Goal: Task Accomplishment & Management: Use online tool/utility

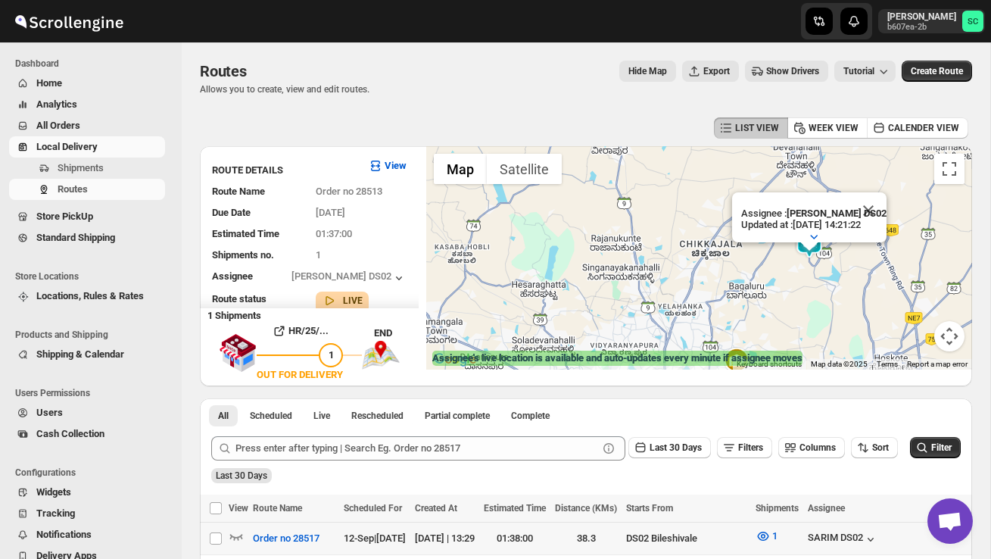
scroll to position [159, 0]
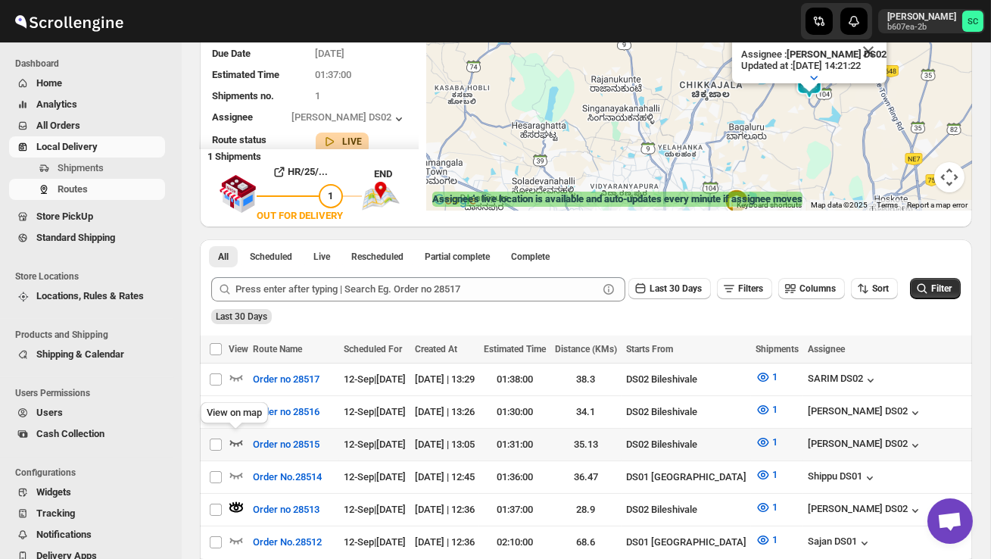
click at [241, 435] on icon "button" at bounding box center [236, 441] width 15 height 15
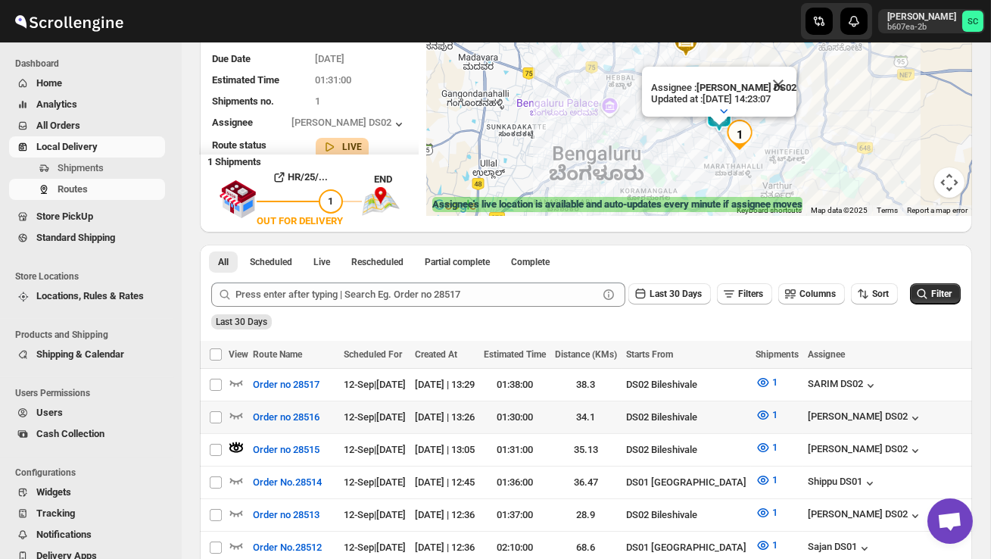
scroll to position [158, 0]
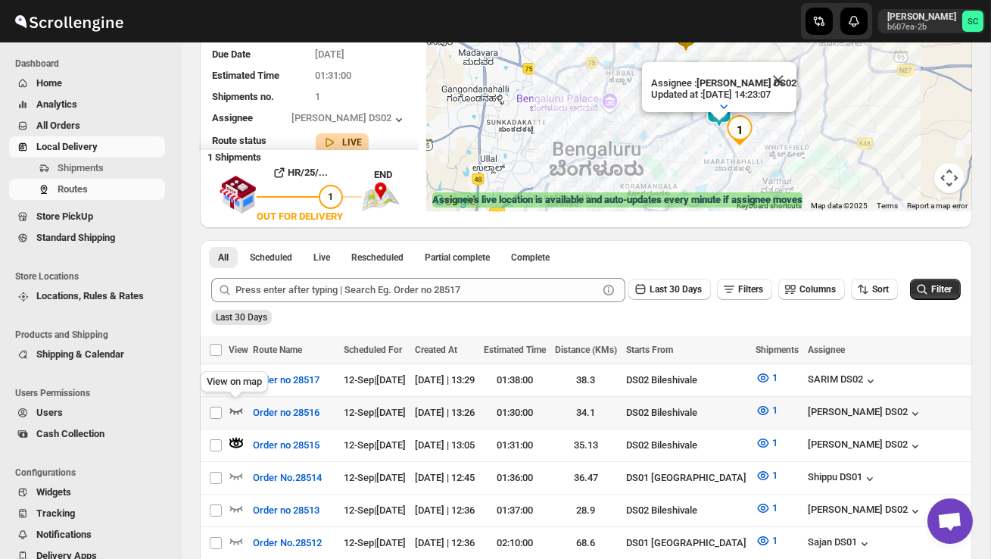
click at [238, 406] on icon "button" at bounding box center [236, 410] width 15 height 15
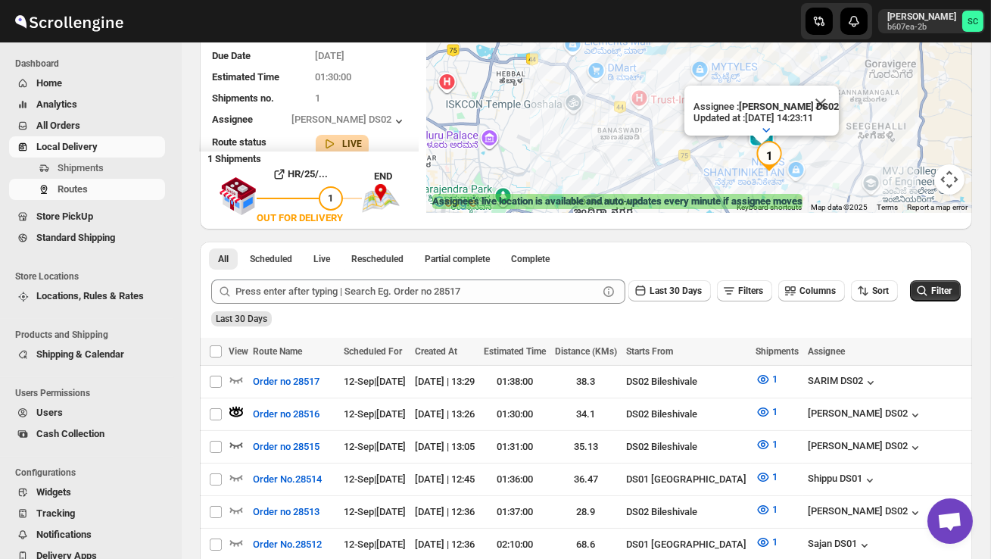
scroll to position [167, 0]
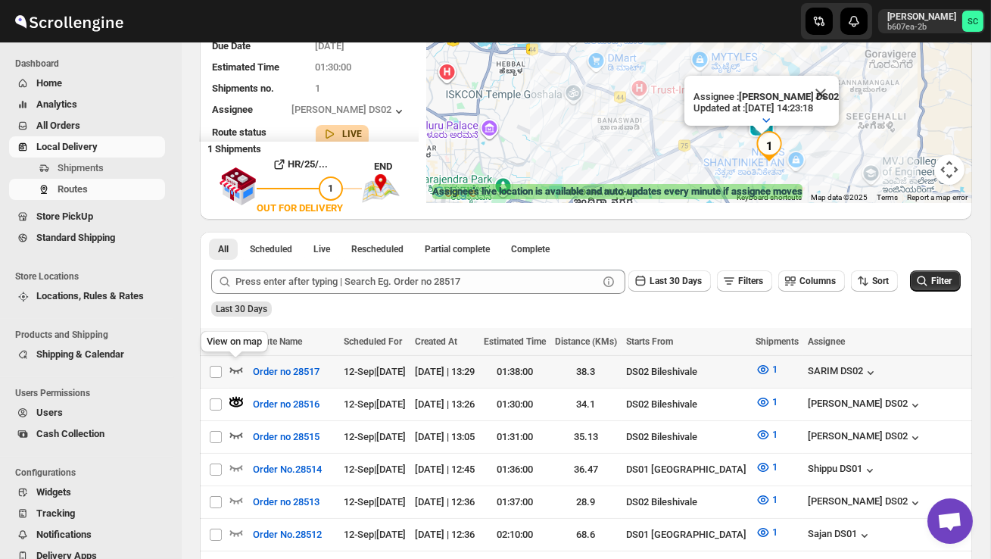
click at [235, 368] on icon "button" at bounding box center [236, 369] width 15 height 15
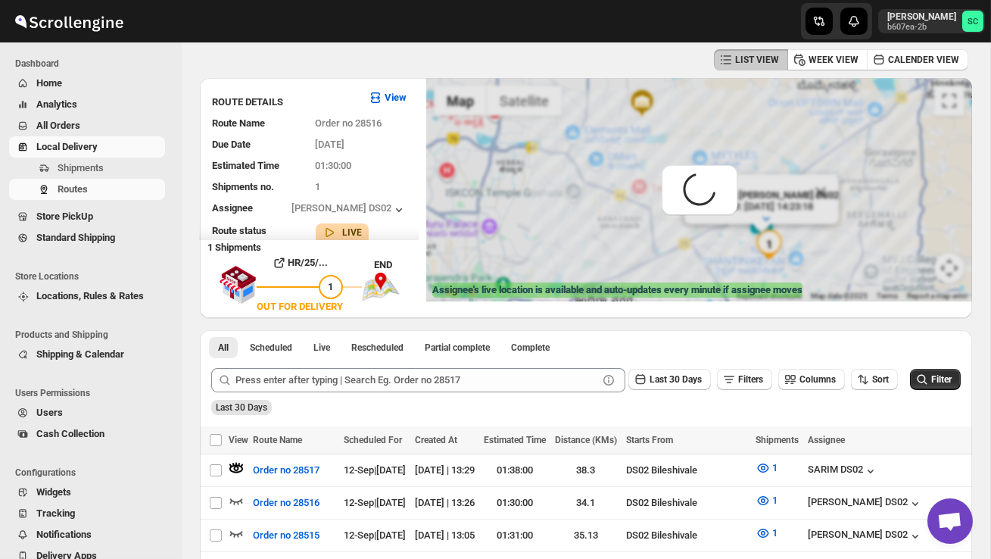
scroll to position [0, 0]
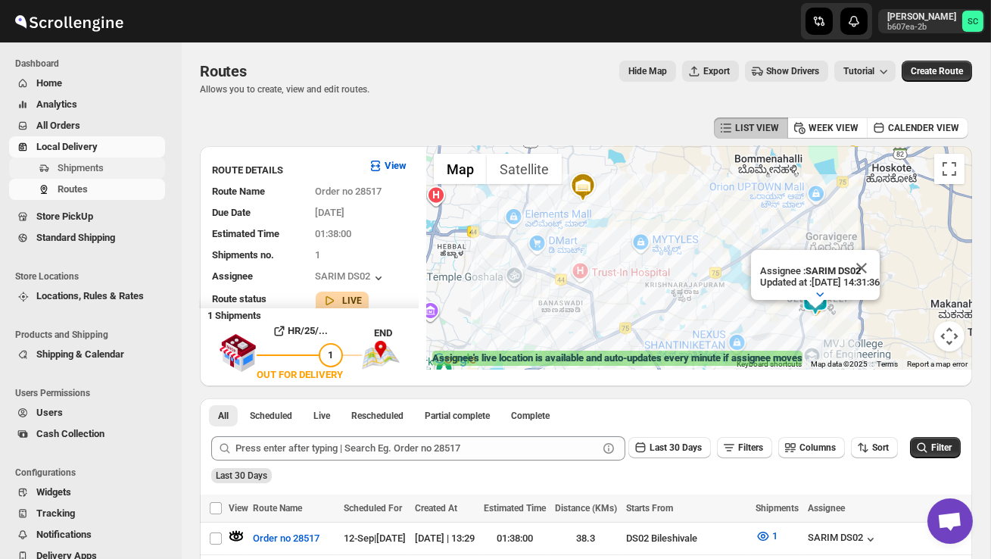
click at [102, 167] on span "Shipments" at bounding box center [81, 167] width 46 height 11
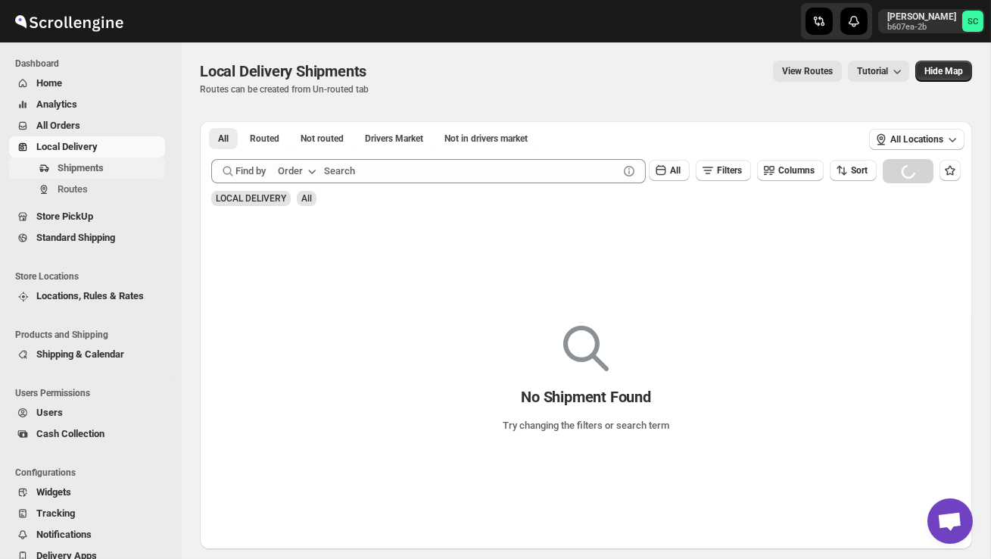
click at [104, 165] on span "Shipments" at bounding box center [81, 167] width 46 height 11
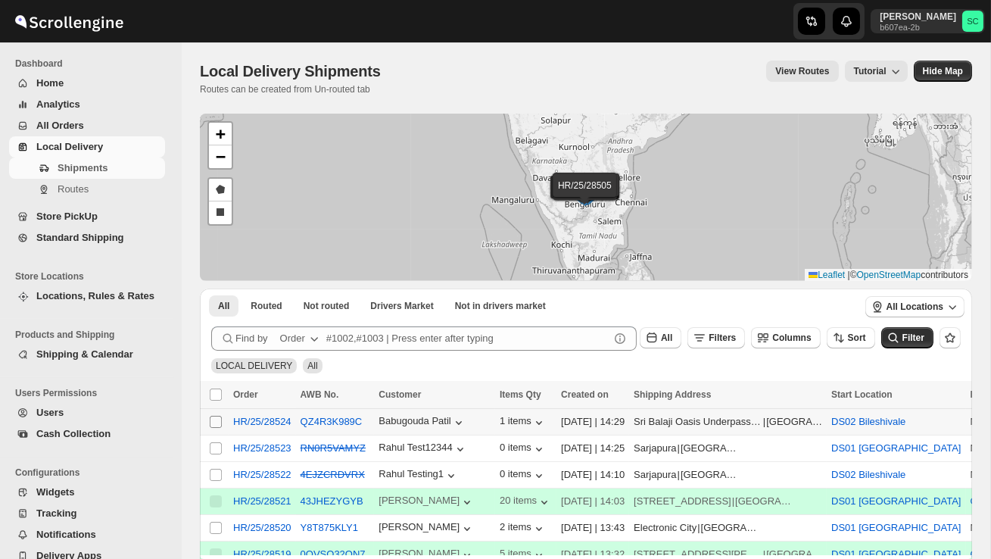
click at [214, 420] on input "Select shipment" at bounding box center [216, 422] width 12 height 12
checkbox input "true"
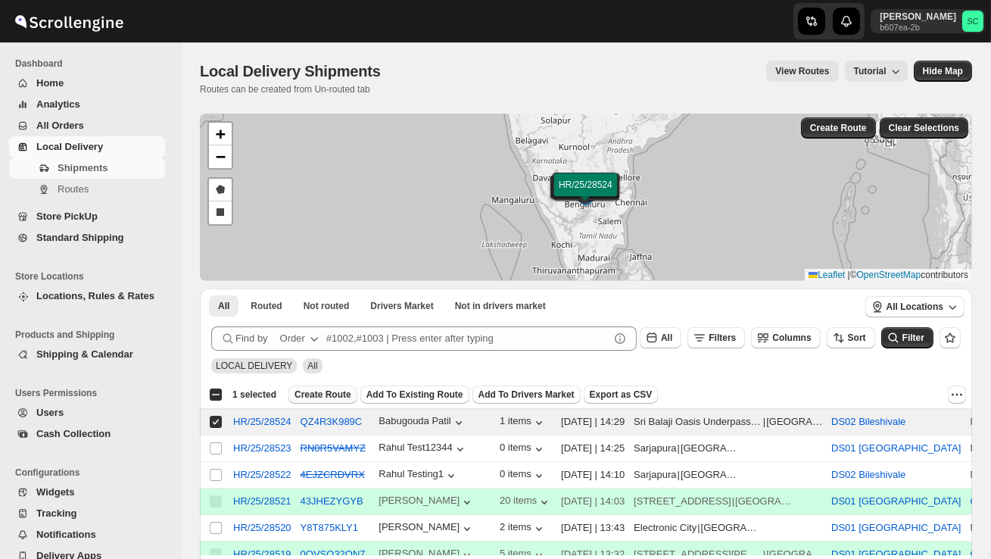
click at [322, 397] on span "Create Route" at bounding box center [322, 394] width 57 height 12
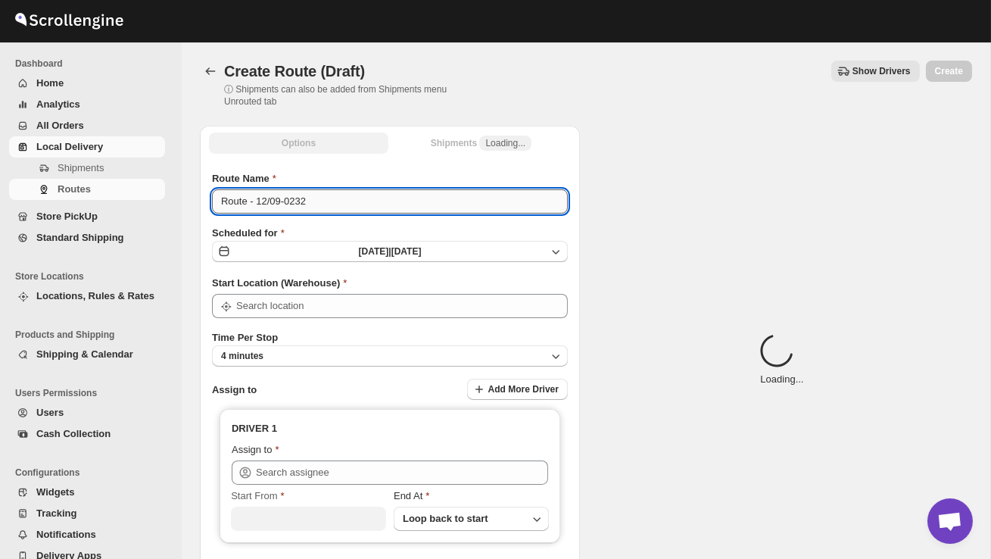
click at [325, 204] on input "Route - 12/09-0232" at bounding box center [390, 201] width 356 height 24
type input "DS02 Bileshivale"
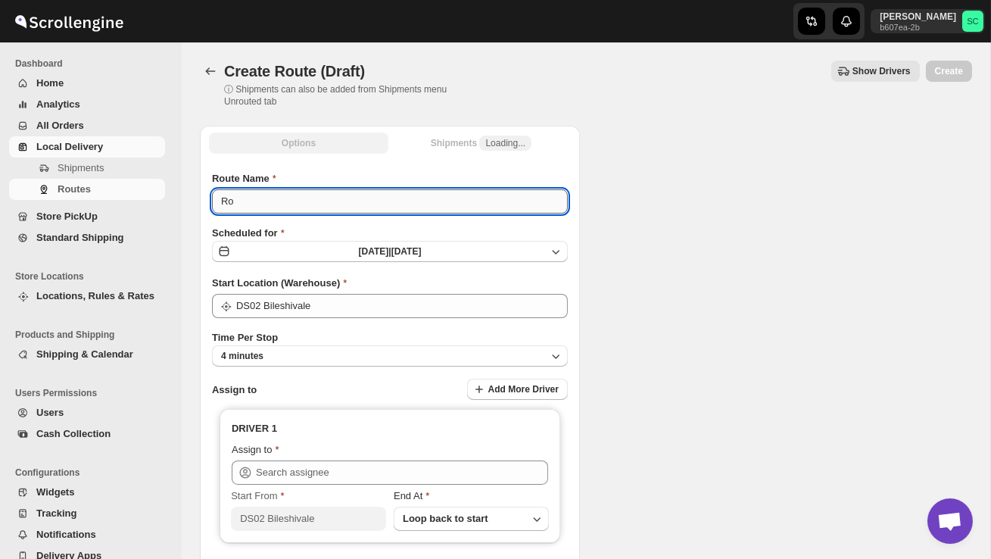
type input "R"
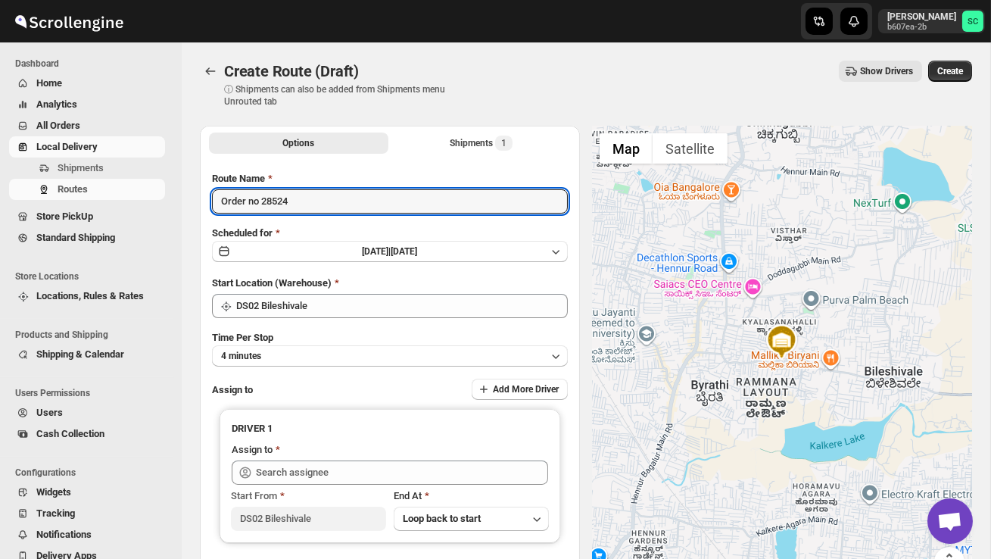
type input "Order no 28524"
click at [375, 343] on div "Time Per Stop 4 minutes" at bounding box center [390, 348] width 356 height 36
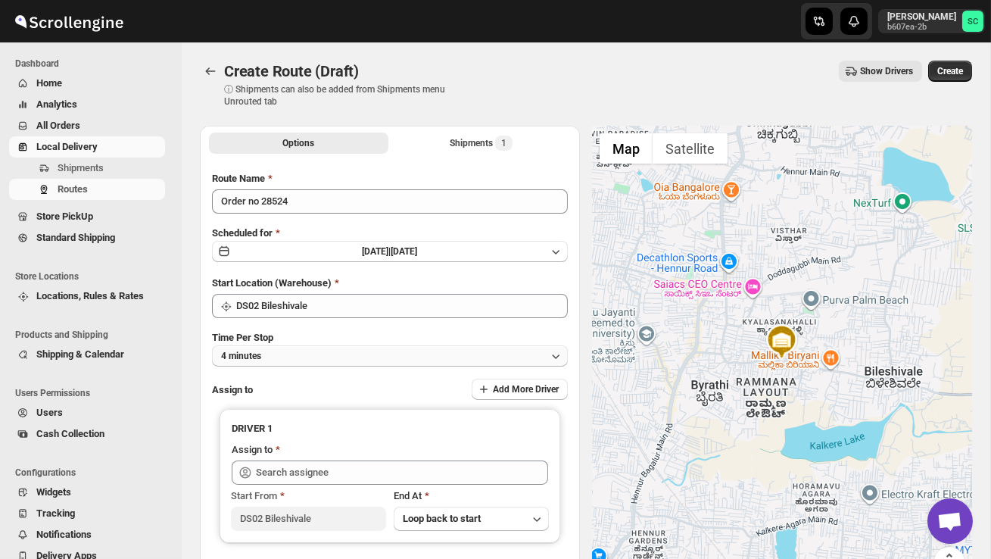
click at [378, 349] on button "4 minutes" at bounding box center [390, 355] width 356 height 21
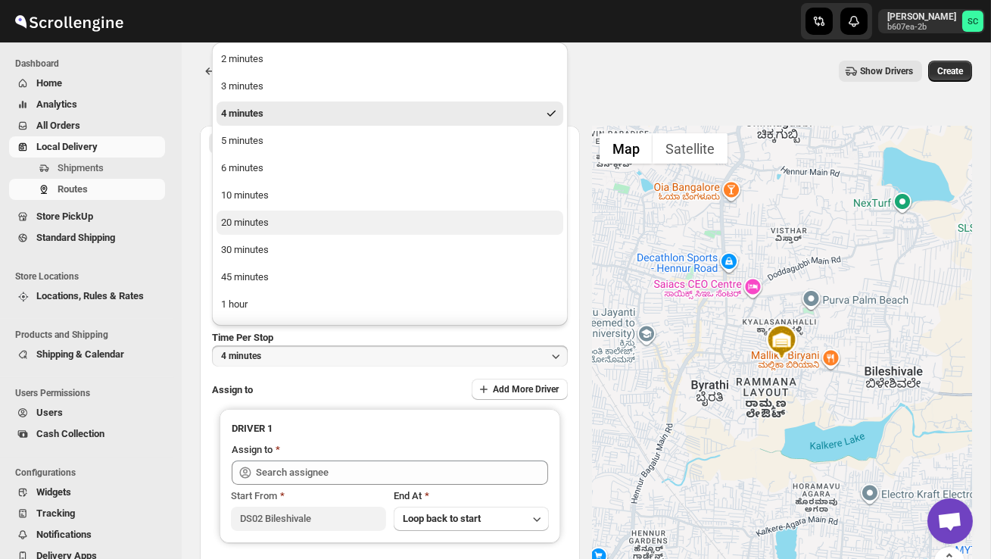
click at [283, 210] on button "20 minutes" at bounding box center [389, 222] width 347 height 24
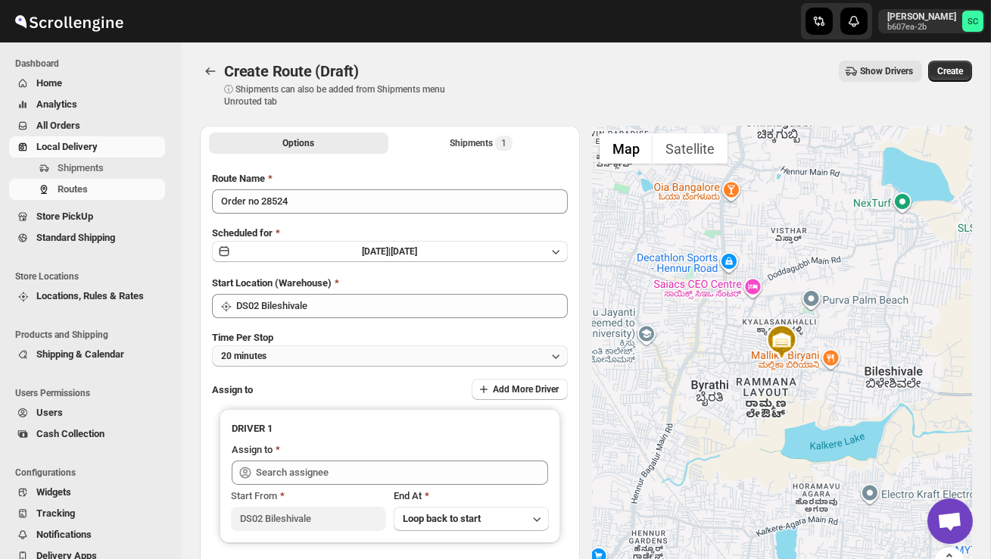
click at [325, 357] on button "20 minutes" at bounding box center [390, 355] width 356 height 21
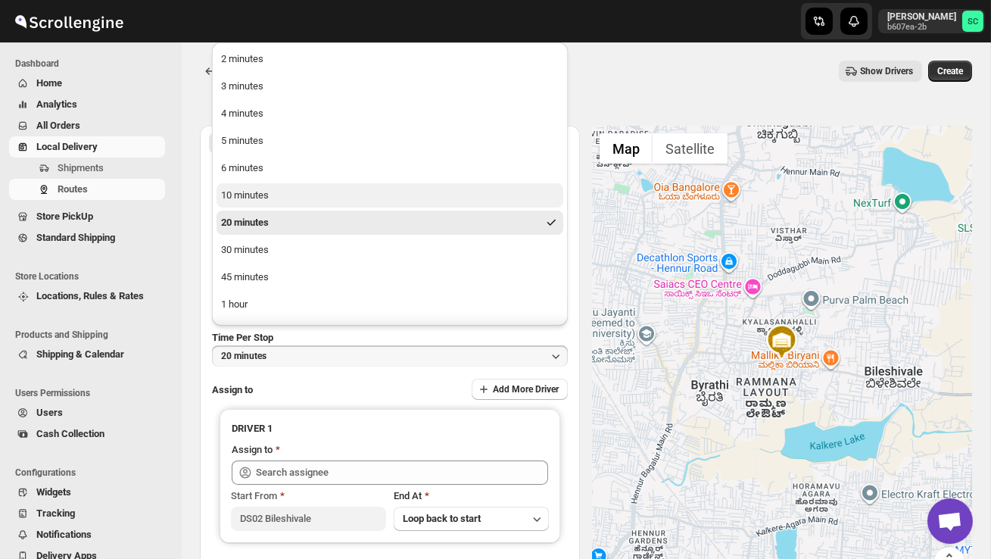
click at [268, 201] on div "10 minutes" at bounding box center [245, 195] width 48 height 15
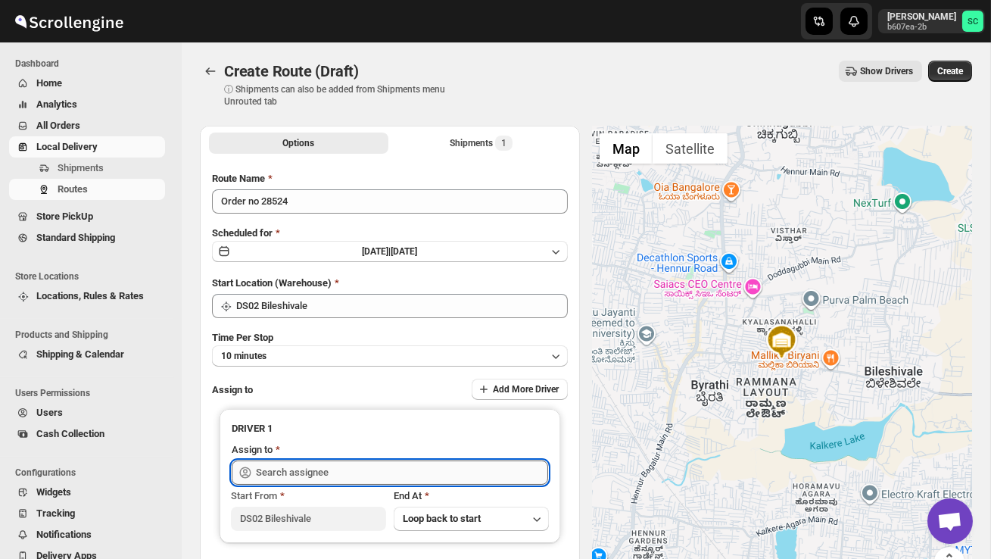
click at [327, 469] on input "text" at bounding box center [402, 472] width 292 height 24
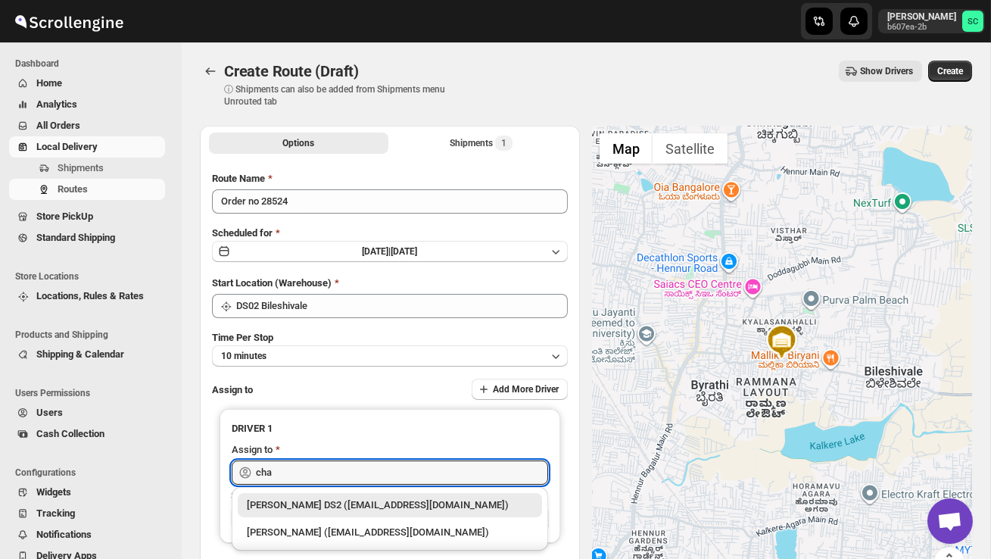
click at [357, 494] on div "CHANDRA BORO DS2 (vefabox262@javbing.com)" at bounding box center [390, 505] width 304 height 24
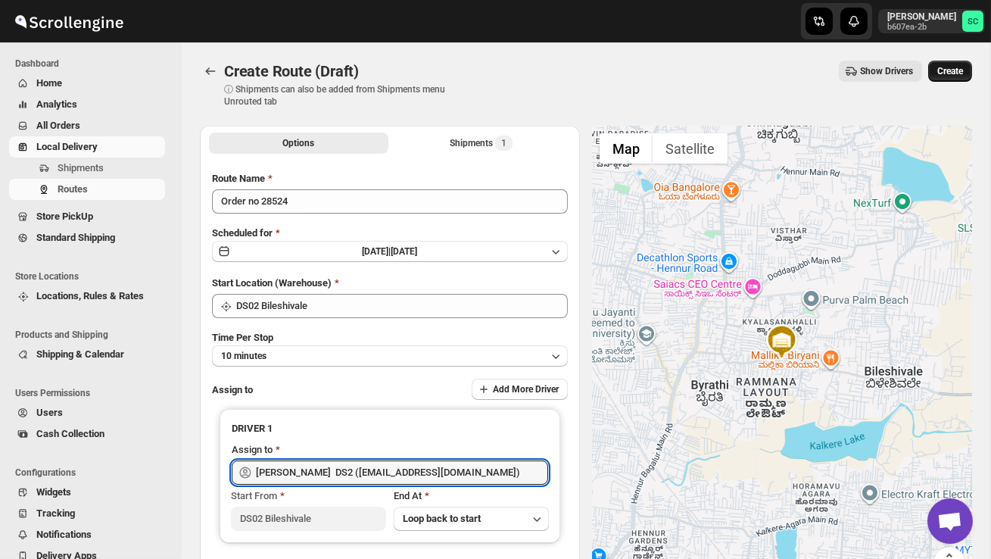
type input "CHANDRA BORO DS2 (vefabox262@javbing.com)"
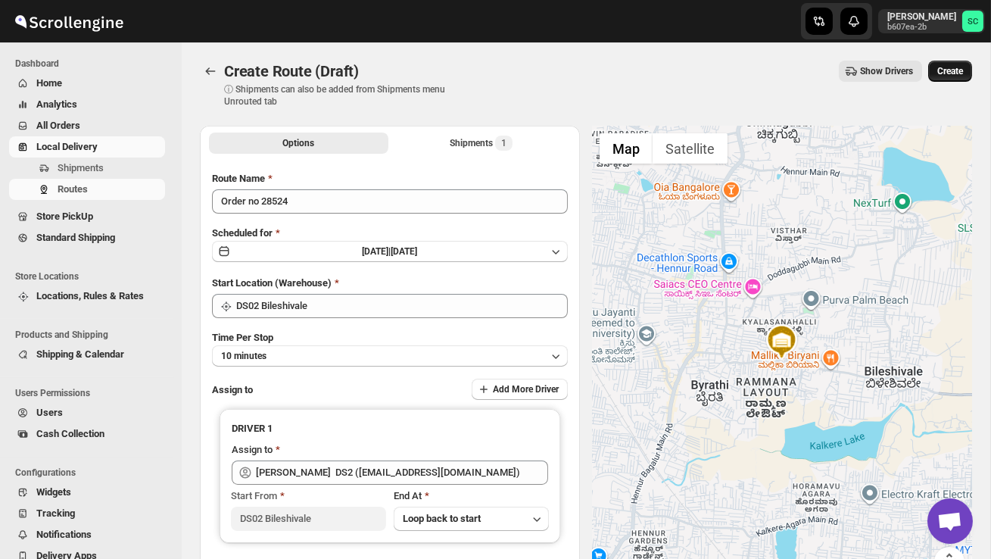
click at [955, 65] on button "Create" at bounding box center [950, 71] width 44 height 21
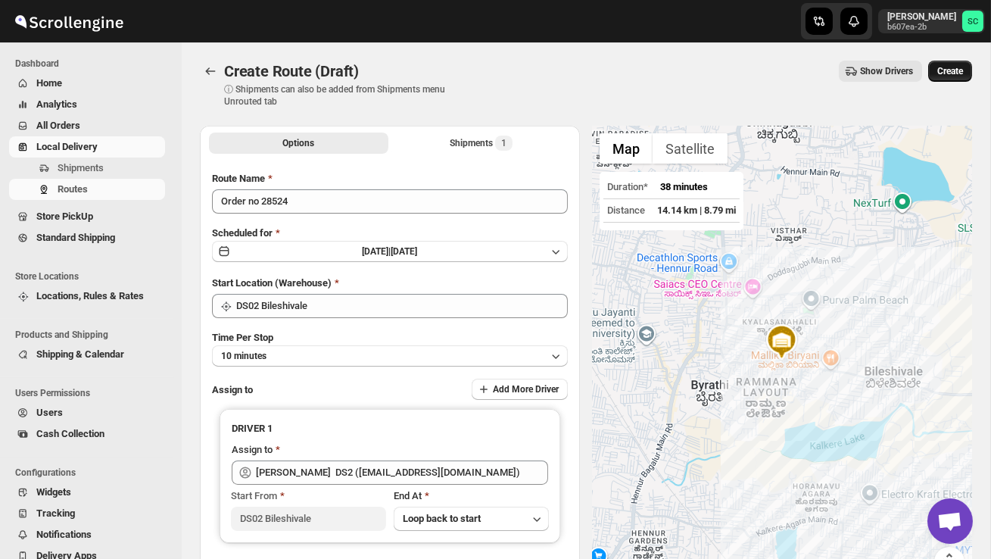
click at [945, 67] on span "Create" at bounding box center [950, 71] width 26 height 12
click at [945, 73] on span "Create" at bounding box center [950, 71] width 26 height 12
click at [832, 257] on div at bounding box center [782, 360] width 380 height 469
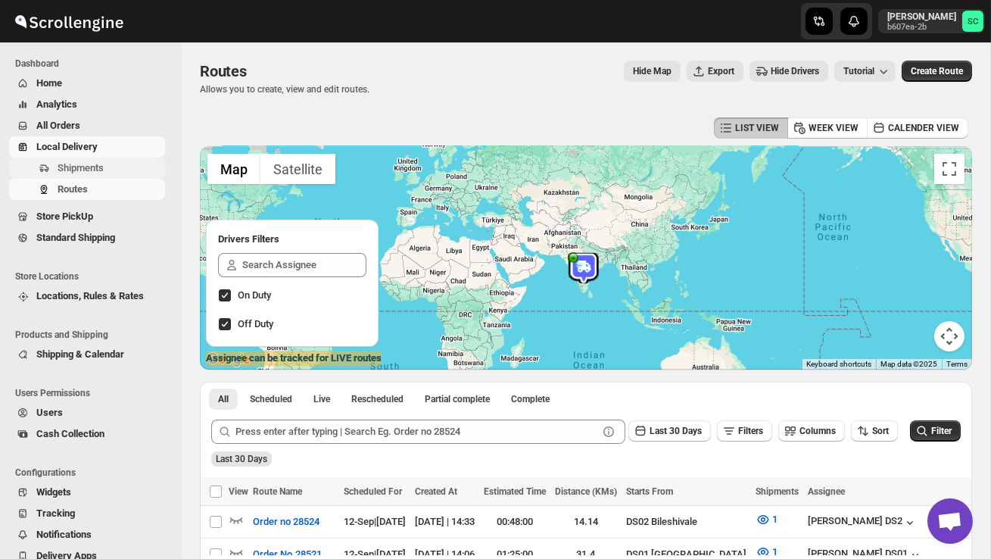
click at [111, 173] on span "Shipments" at bounding box center [110, 167] width 104 height 15
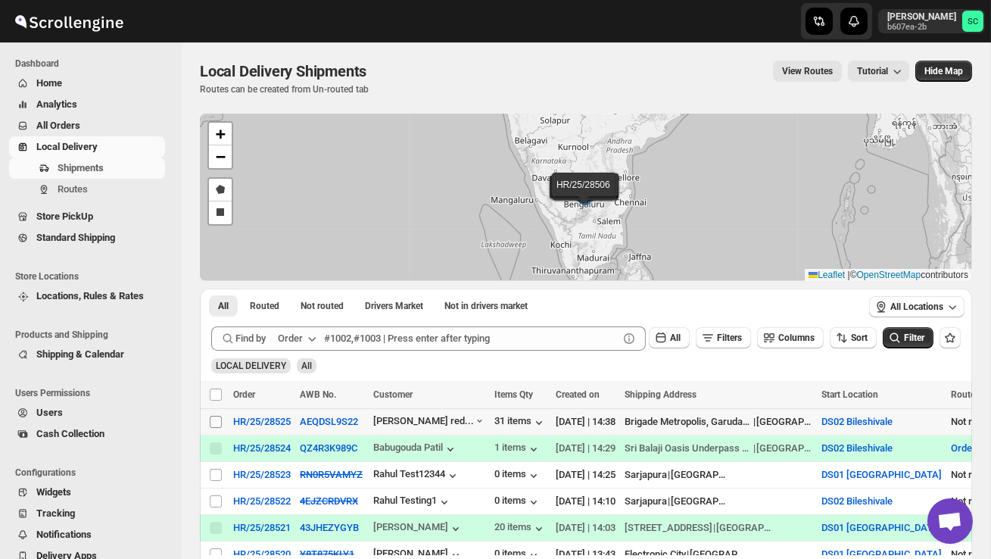
click at [219, 425] on input "Select shipment" at bounding box center [216, 422] width 12 height 12
checkbox input "true"
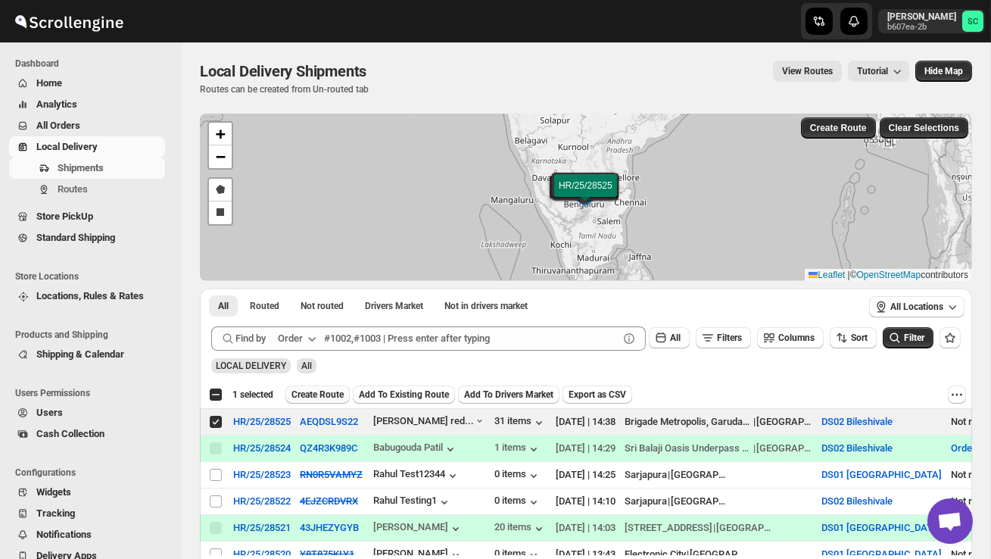
click at [317, 393] on span "Create Route" at bounding box center [317, 394] width 52 height 12
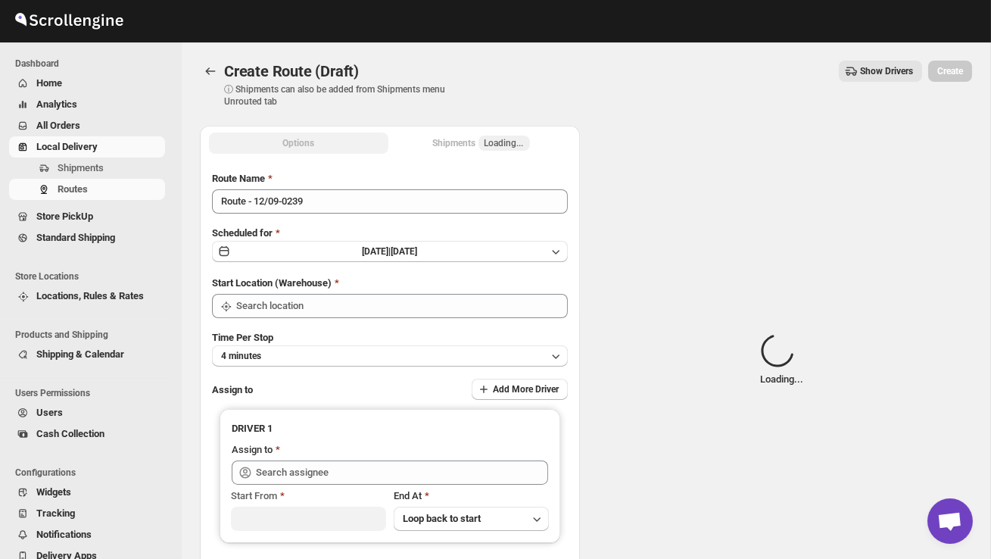
type input "DS02 Bileshivale"
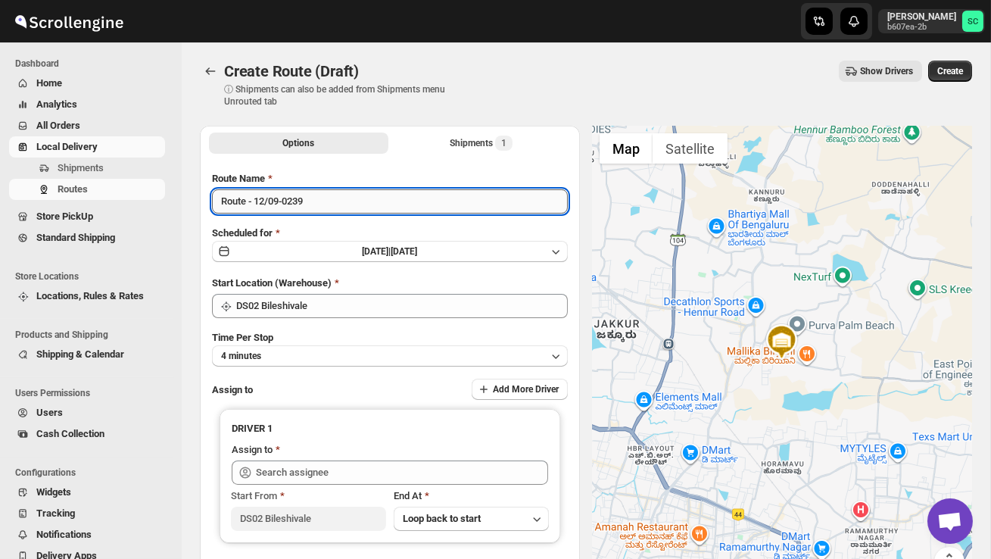
click at [334, 200] on input "Route - 12/09-0239" at bounding box center [390, 201] width 356 height 24
type input "R"
type input "Order no 28525"
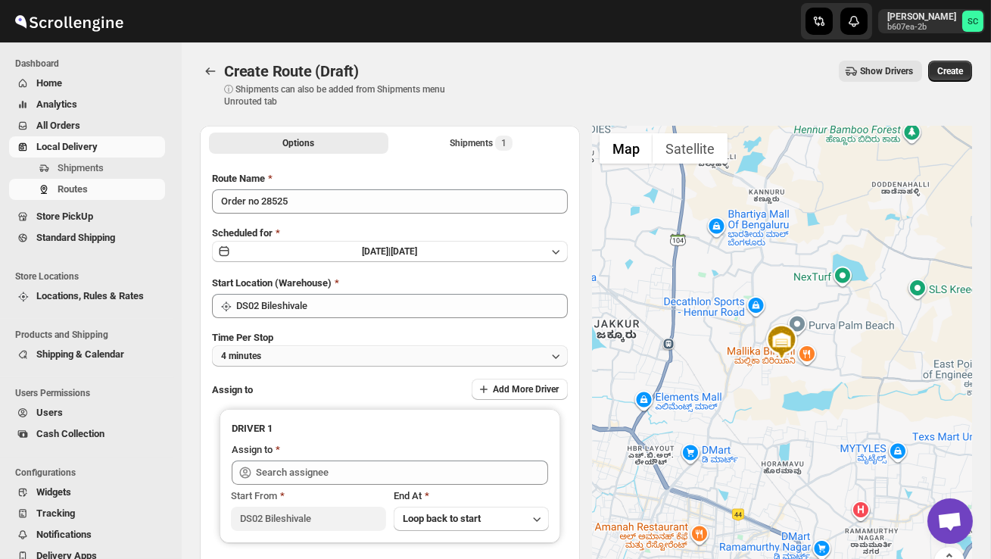
click at [383, 355] on button "4 minutes" at bounding box center [390, 355] width 356 height 21
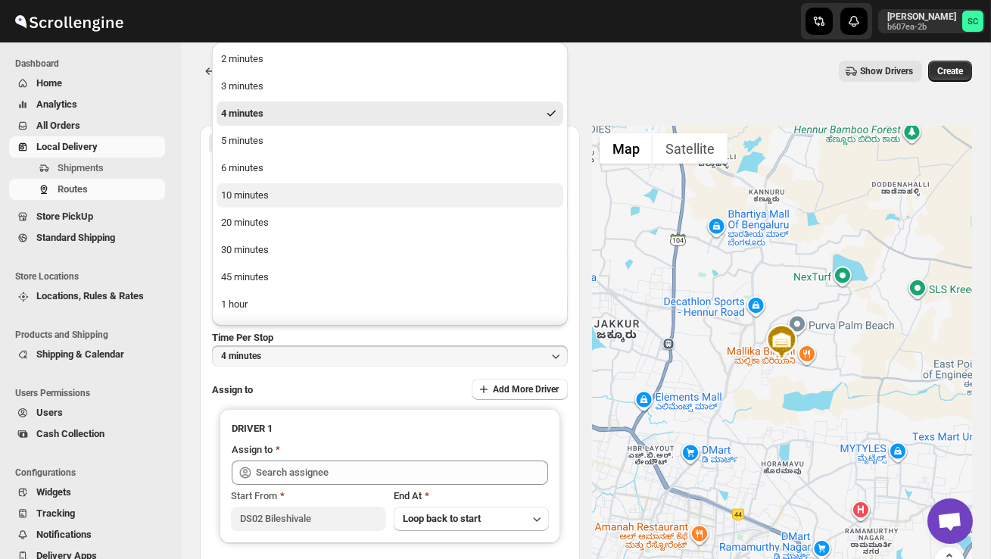
click at [305, 205] on button "10 minutes" at bounding box center [389, 195] width 347 height 24
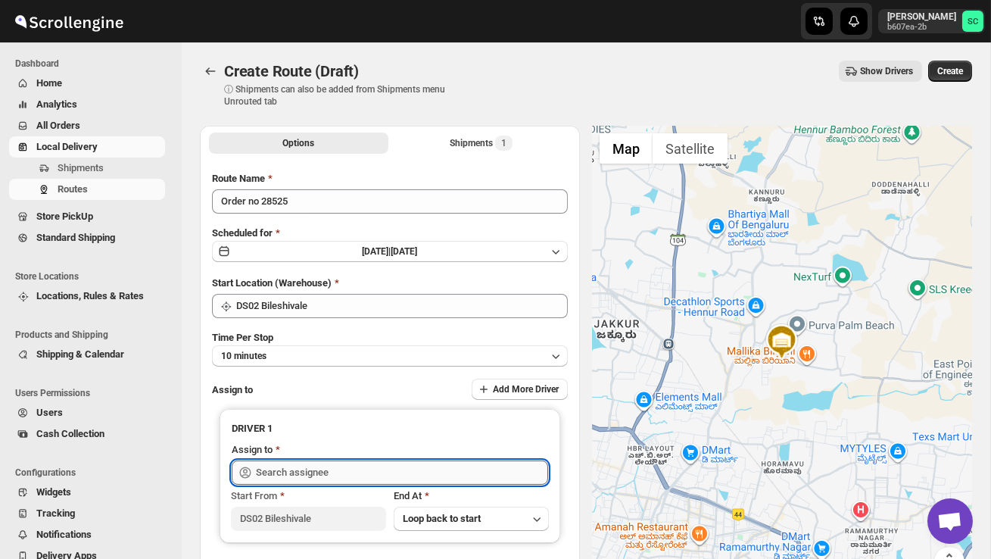
click at [307, 476] on input "text" at bounding box center [402, 472] width 292 height 24
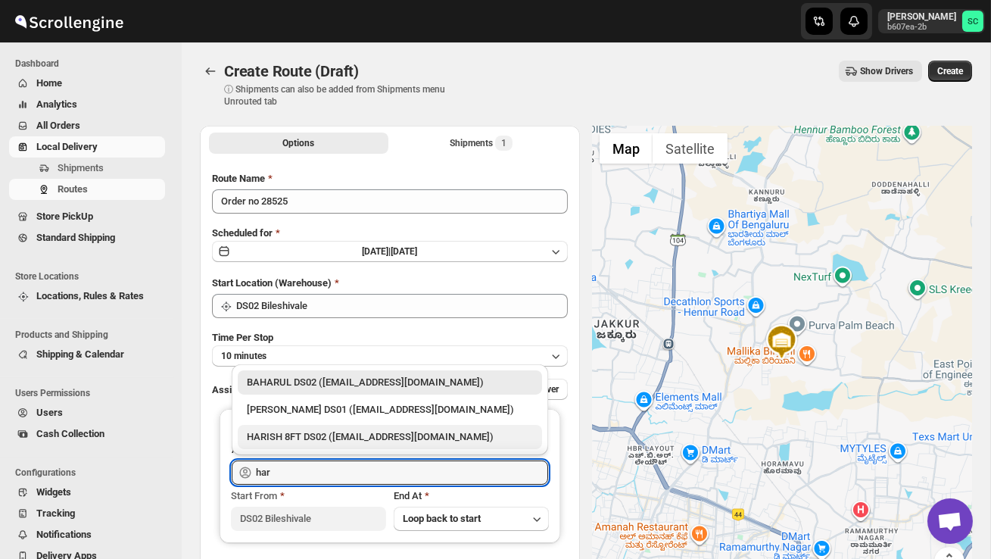
click at [322, 432] on div "HARISH 8FT DS02 (biyefir462@dextrago.com)" at bounding box center [390, 436] width 286 height 15
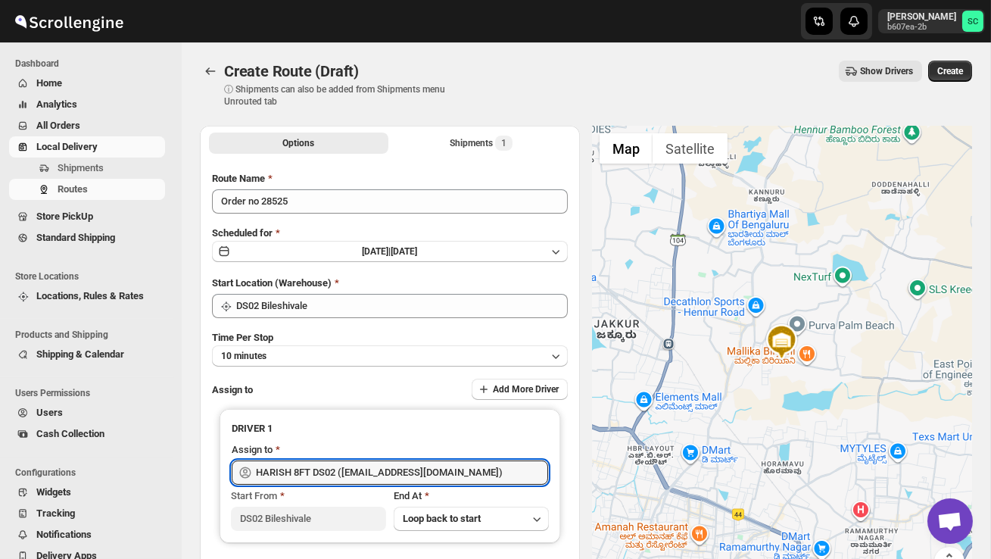
type input "HARISH 8FT DS02 (biyefir462@dextrago.com)"
click at [961, 64] on button "Create" at bounding box center [950, 71] width 44 height 21
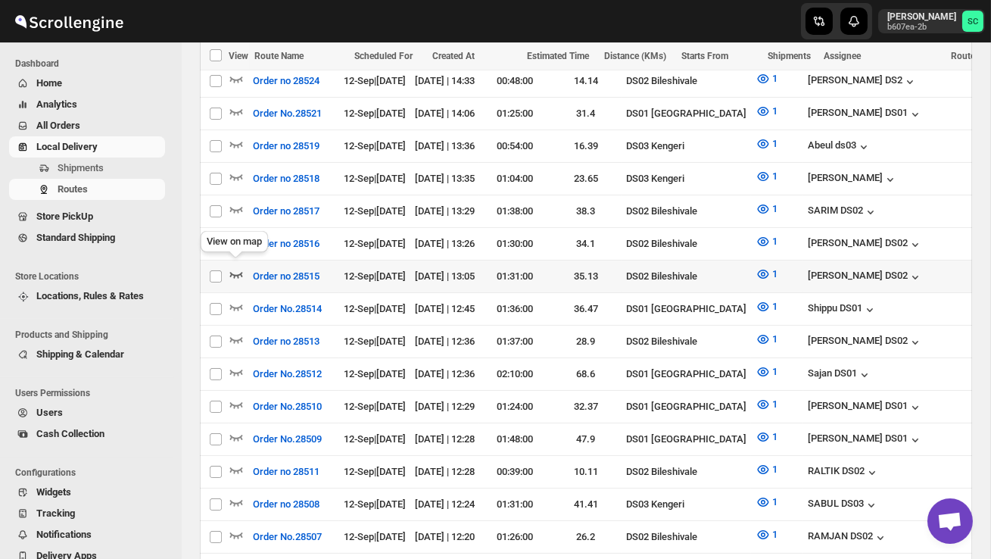
click at [237, 267] on icon "button" at bounding box center [236, 273] width 15 height 15
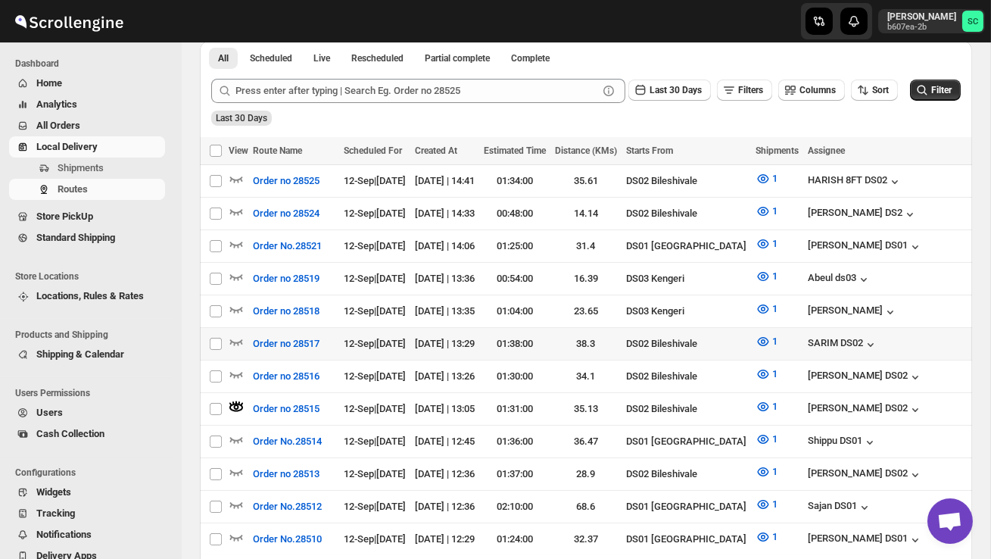
scroll to position [373, 0]
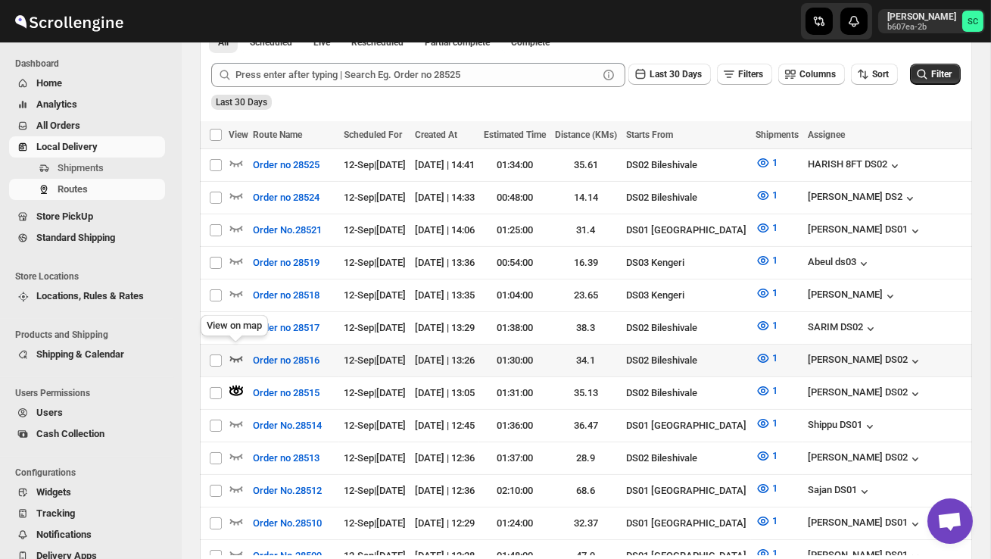
click at [229, 355] on icon "button" at bounding box center [236, 357] width 15 height 15
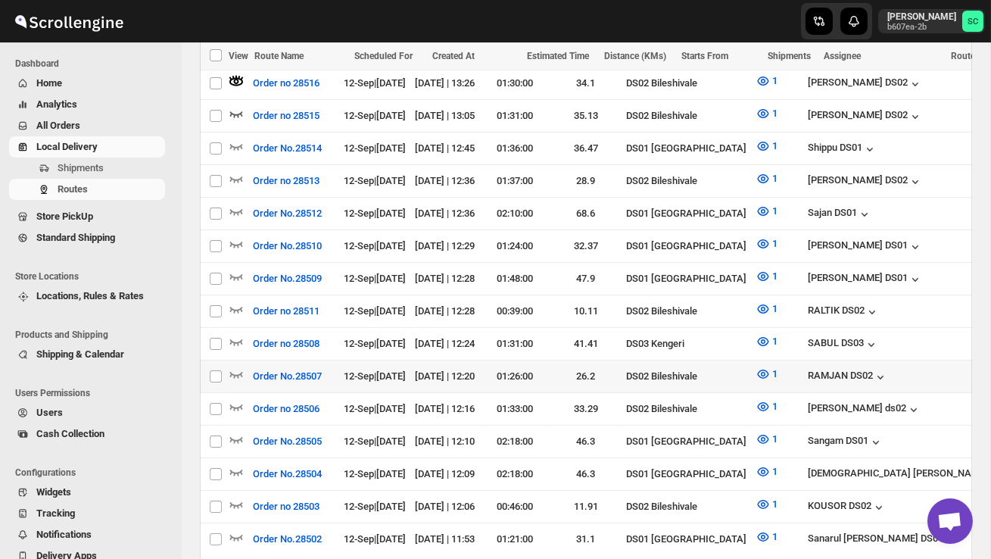
scroll to position [662, 0]
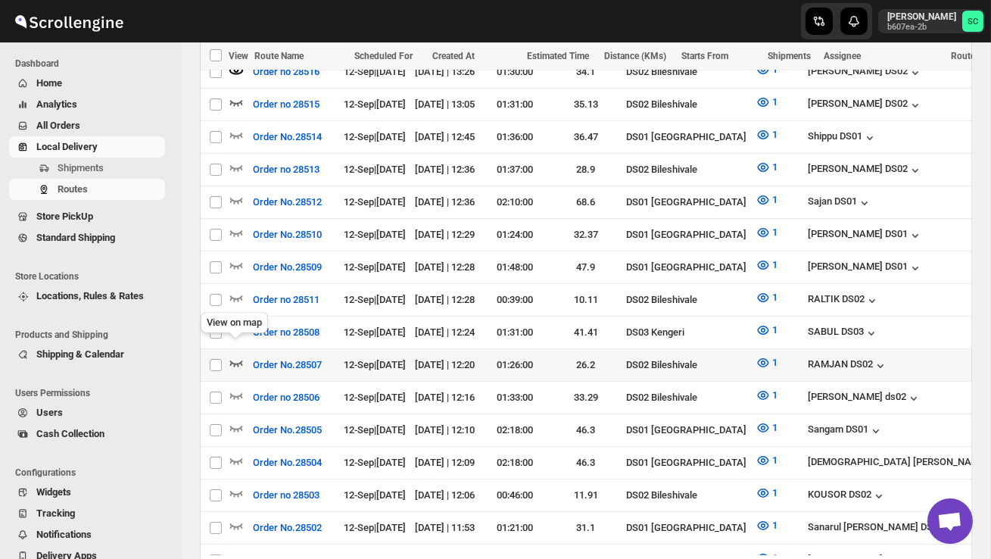
click at [233, 355] on icon "button" at bounding box center [236, 362] width 15 height 15
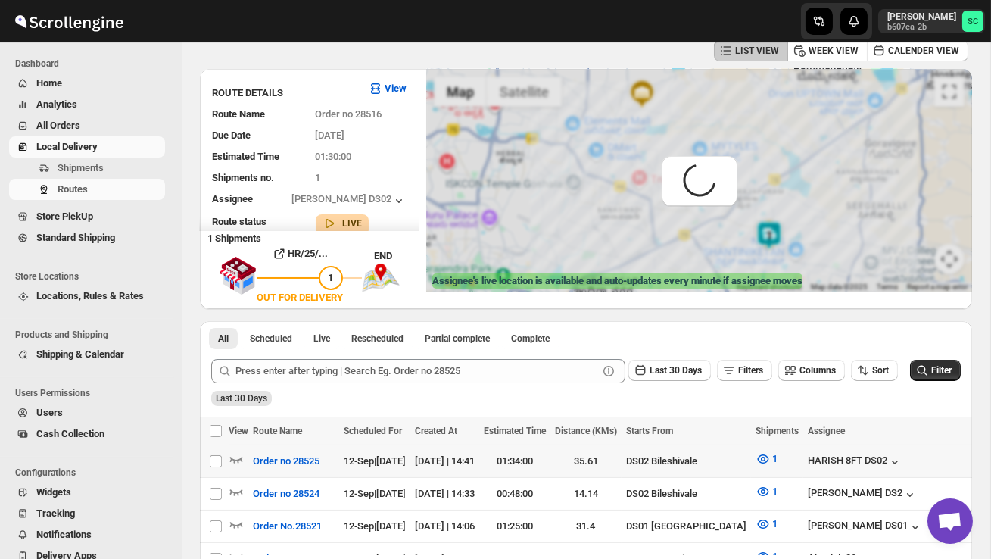
scroll to position [0, 0]
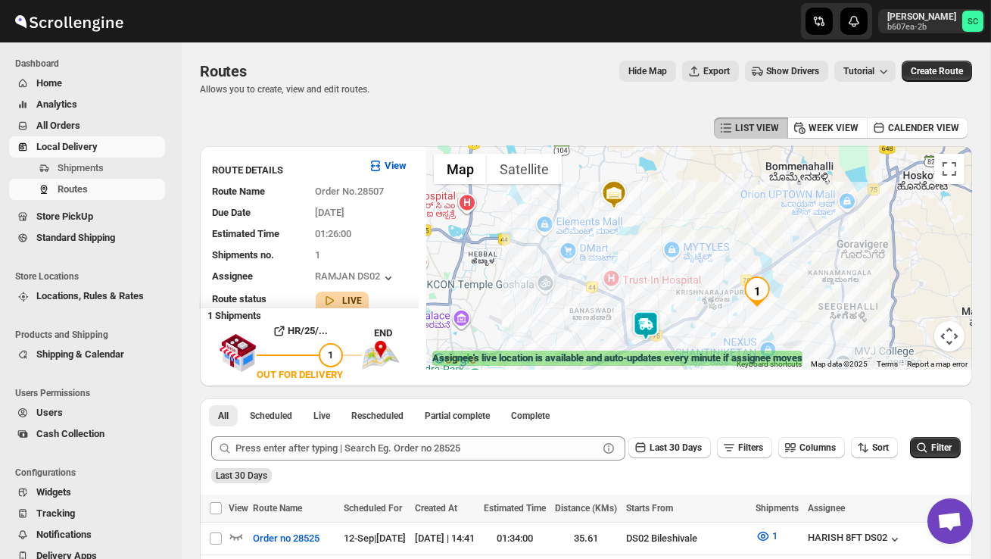
click at [661, 321] on img at bounding box center [646, 325] width 30 height 30
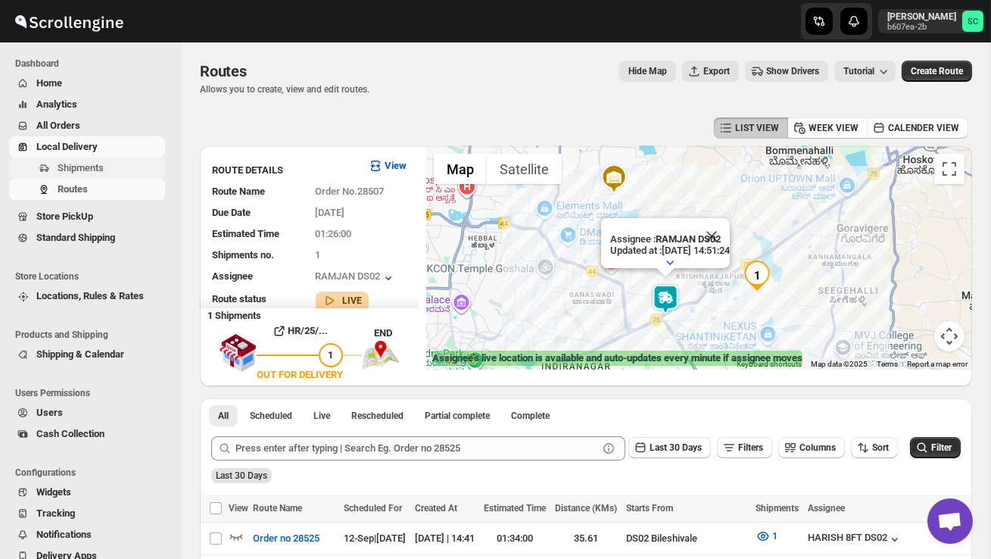
click at [101, 157] on button "Shipments" at bounding box center [87, 167] width 156 height 21
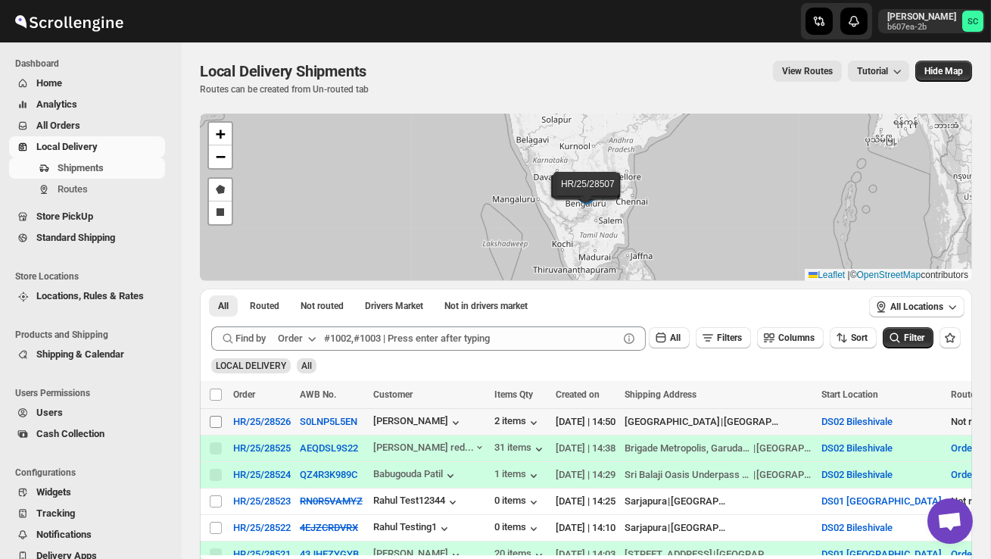
click at [210, 422] on input "Select shipment" at bounding box center [216, 422] width 12 height 12
checkbox input "true"
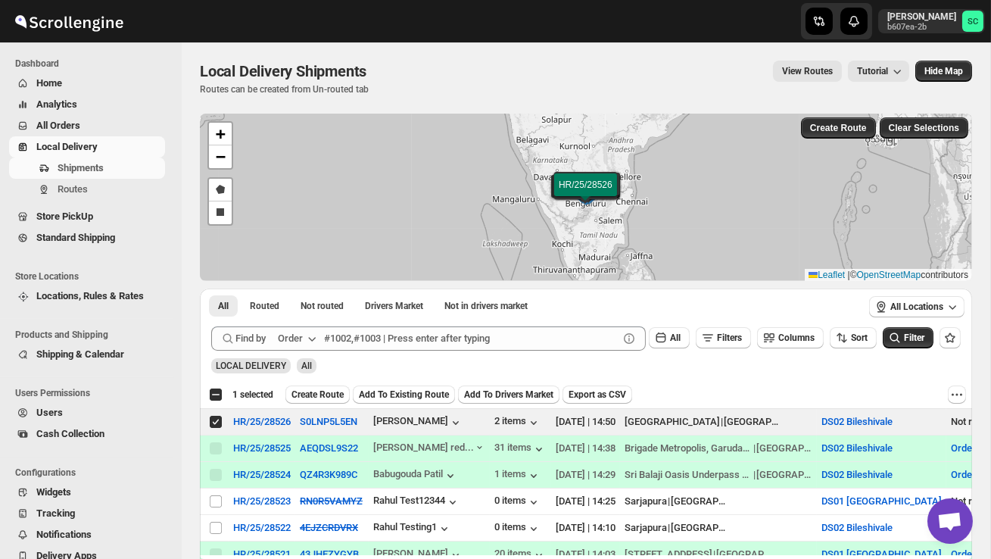
click at [332, 394] on span "Create Route" at bounding box center [317, 394] width 52 height 12
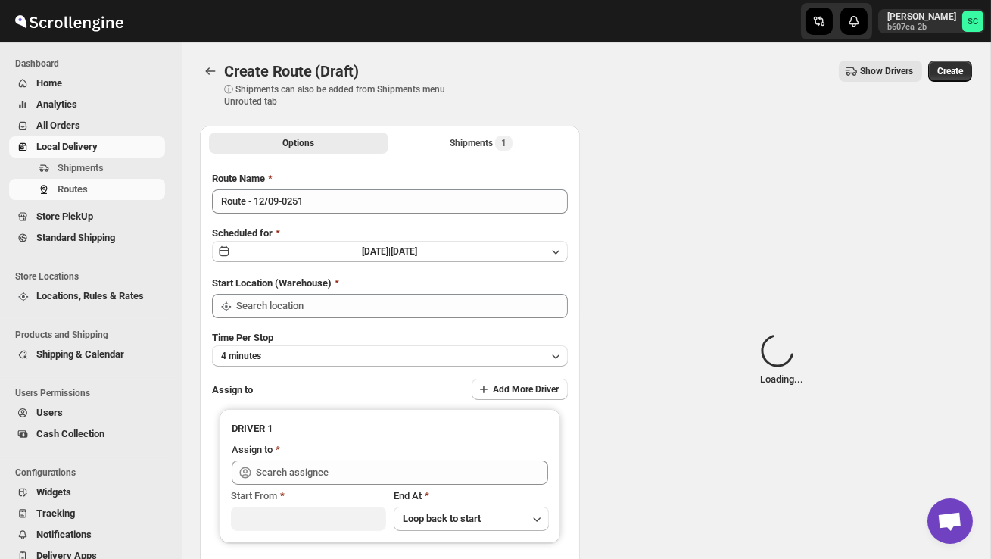
type input "DS02 Bileshivale"
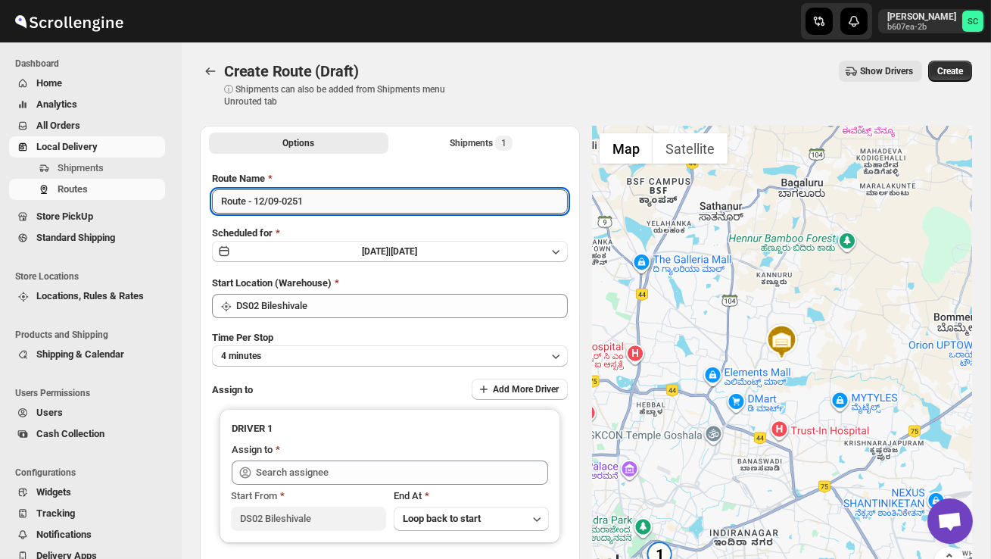
click at [322, 210] on input "Route - 12/09-0251" at bounding box center [390, 201] width 356 height 24
type input "R"
type input "Order no 28526"
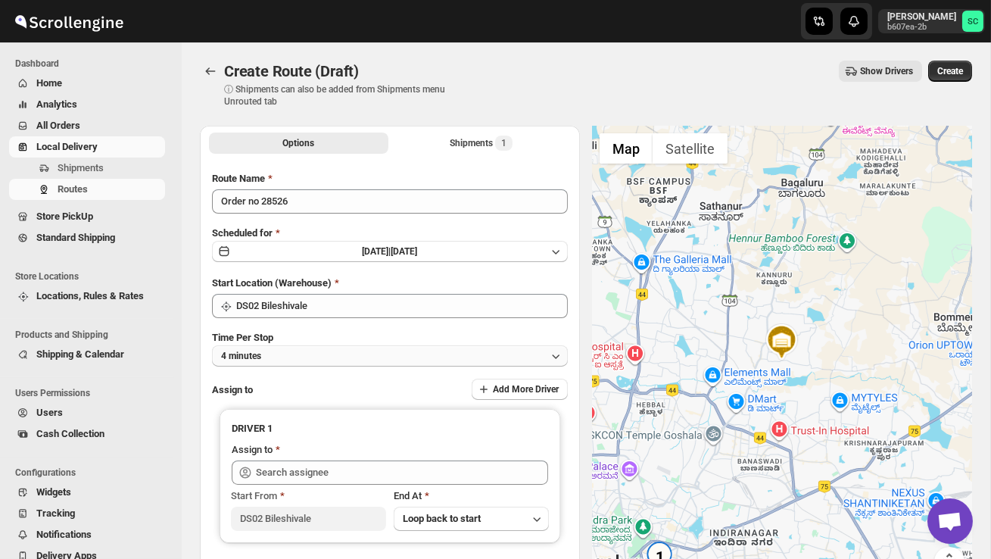
click at [338, 349] on button "4 minutes" at bounding box center [390, 355] width 356 height 21
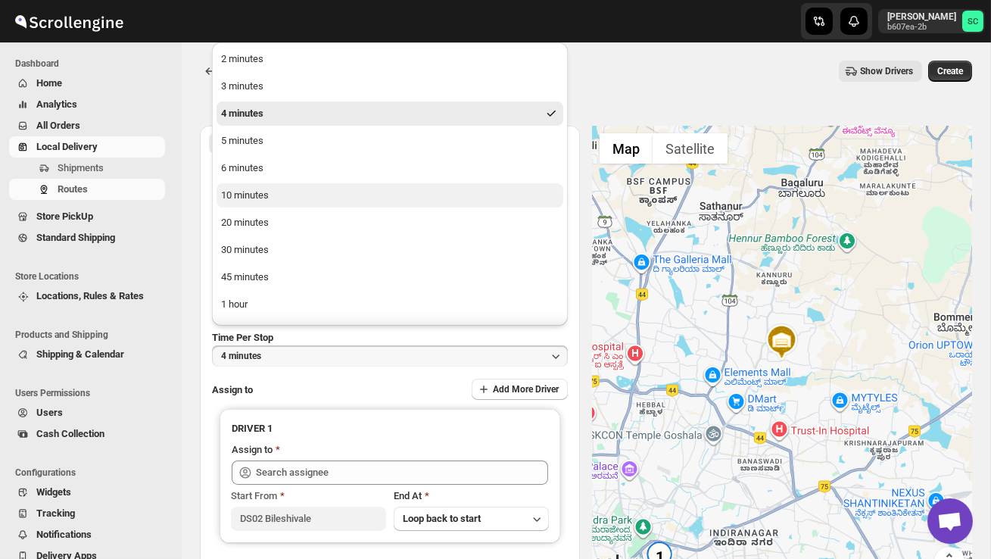
click at [268, 193] on div "10 minutes" at bounding box center [245, 195] width 48 height 15
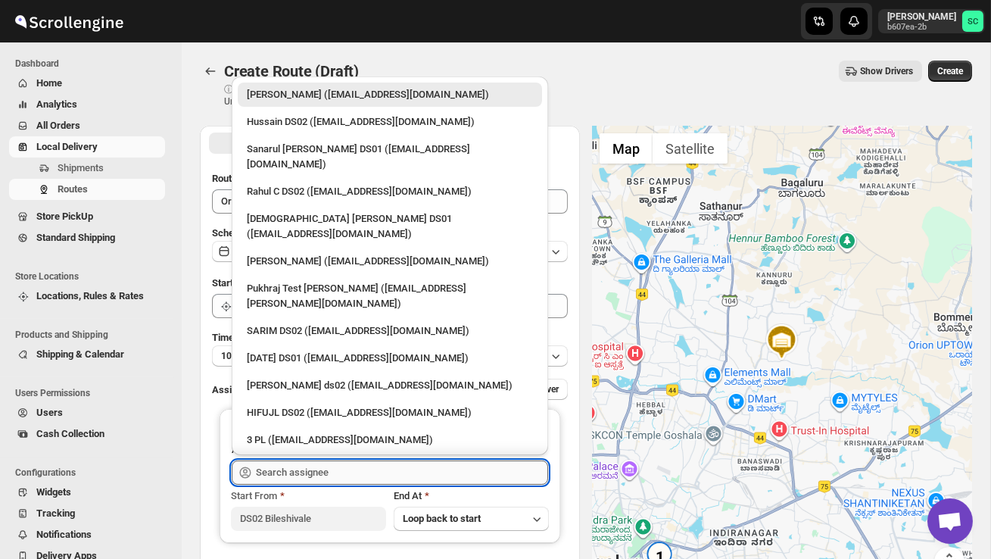
click at [304, 462] on input "text" at bounding box center [402, 472] width 292 height 24
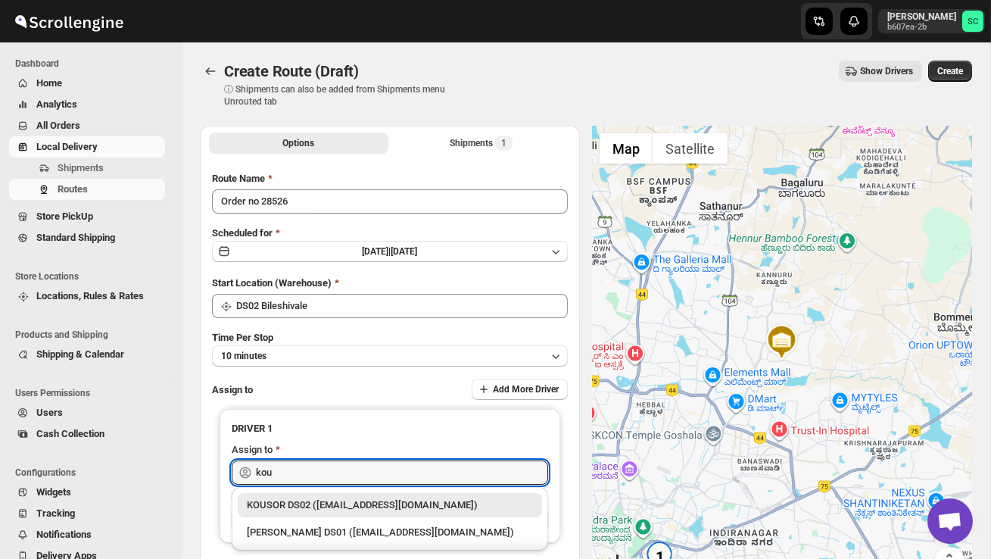
click at [332, 502] on div "KOUSOR DS02 (xivebi6567@decodewp.com)" at bounding box center [390, 504] width 286 height 15
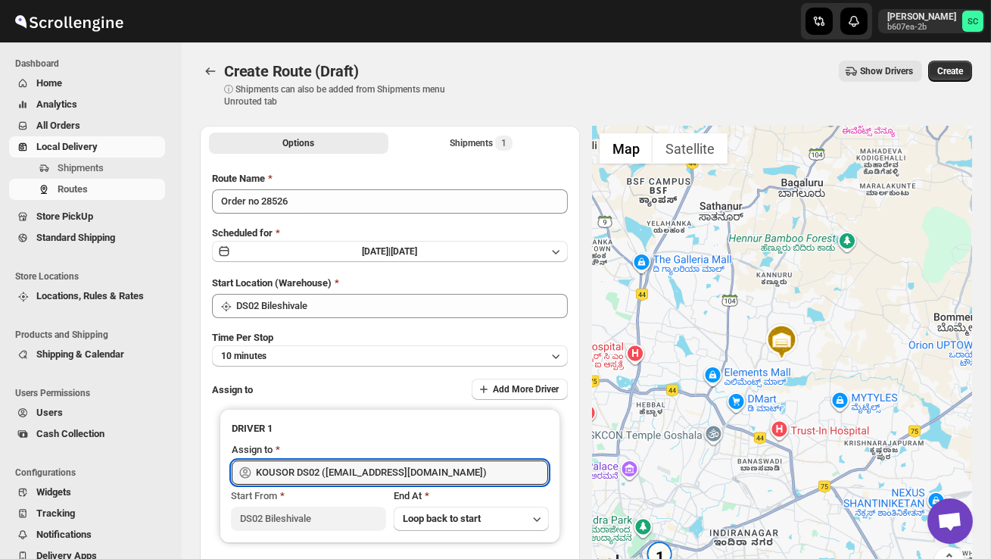
type input "KOUSOR DS02 (xivebi6567@decodewp.com)"
click at [960, 66] on span "Create" at bounding box center [950, 71] width 26 height 12
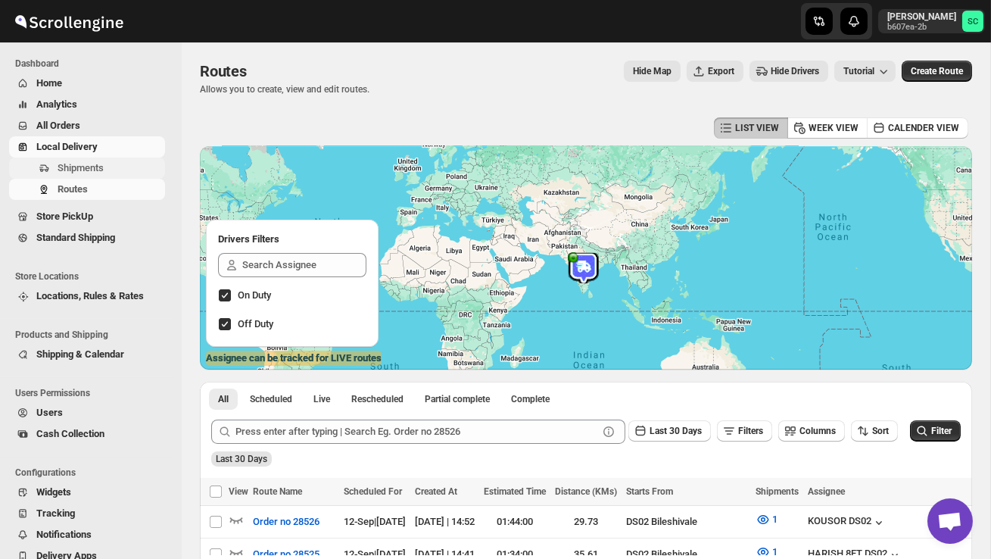
click at [101, 168] on span "Shipments" at bounding box center [81, 167] width 46 height 11
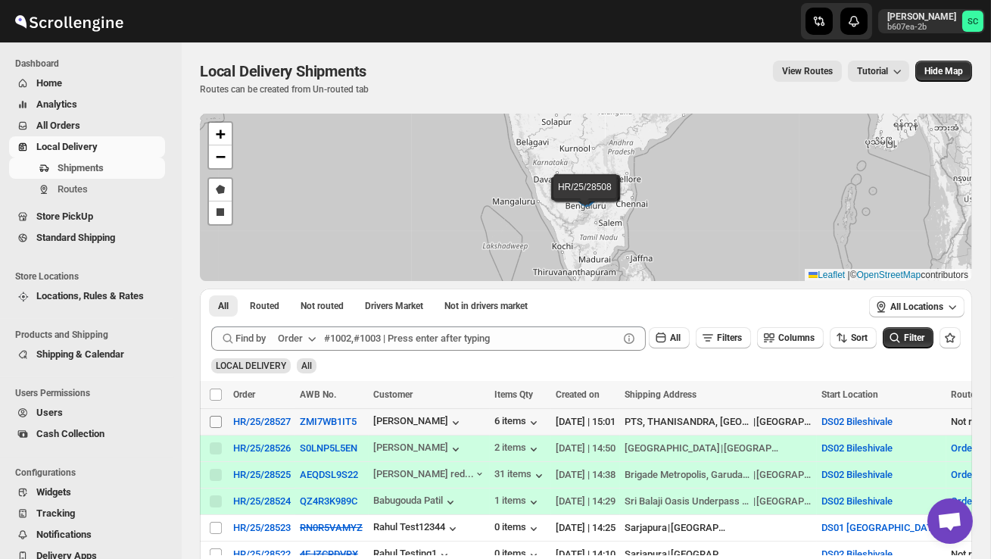
click at [213, 425] on input "Select shipment" at bounding box center [216, 422] width 12 height 12
checkbox input "true"
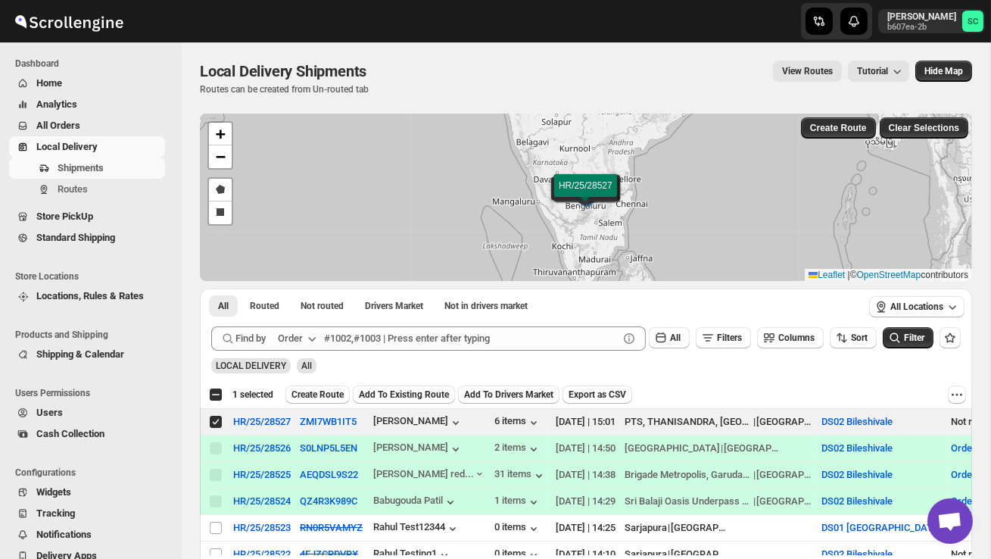
click at [309, 392] on span "Create Route" at bounding box center [317, 394] width 52 height 12
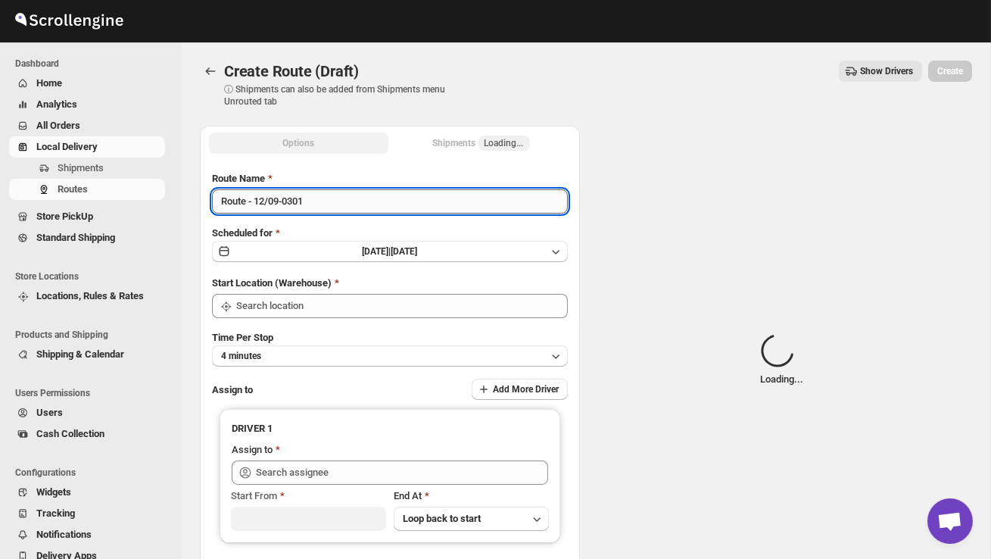
click at [330, 209] on input "Route - 12/09-0301" at bounding box center [390, 201] width 356 height 24
type input "DS02 Bileshivale"
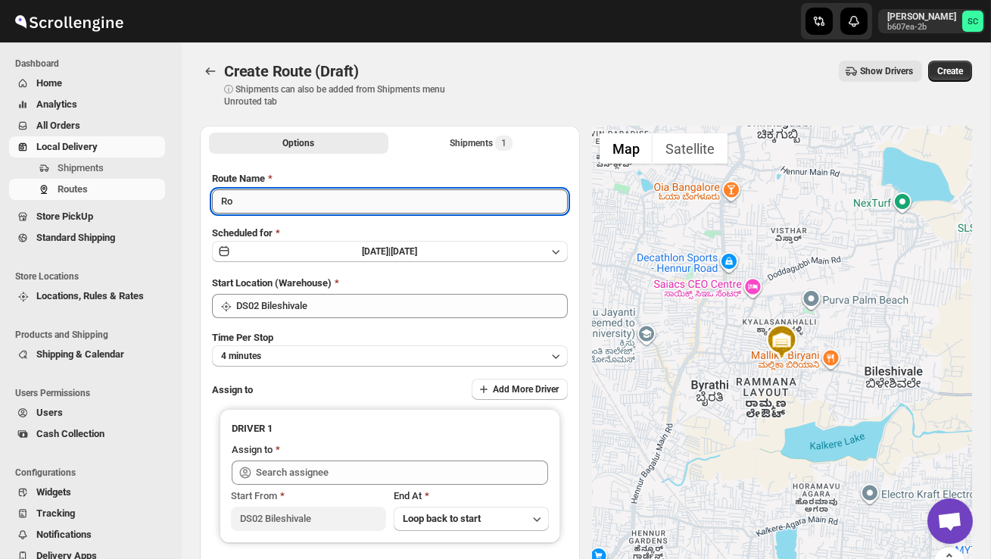
type input "R"
type input "Order no 28527"
click at [378, 347] on button "4 minutes" at bounding box center [390, 355] width 356 height 21
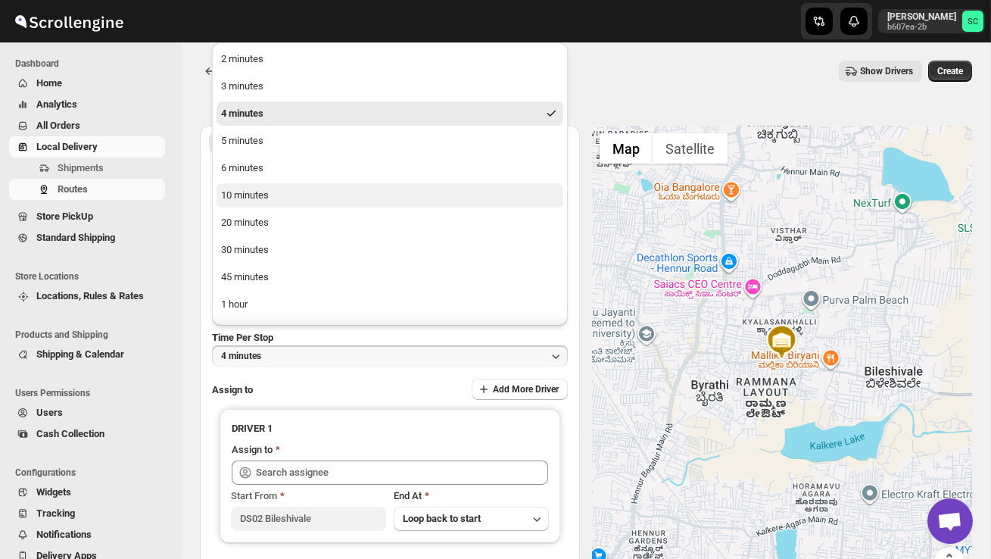
click at [301, 192] on button "10 minutes" at bounding box center [389, 195] width 347 height 24
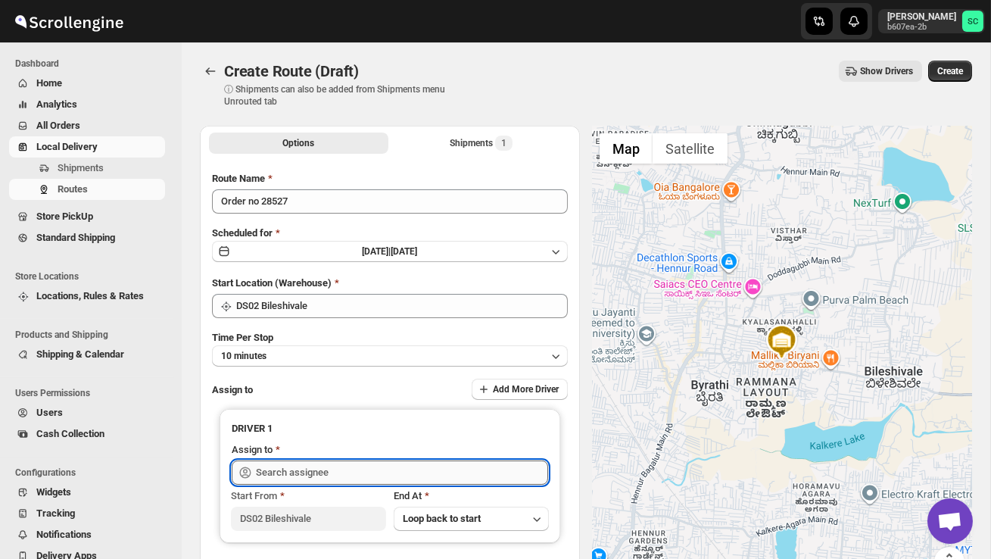
click at [322, 465] on input "text" at bounding box center [402, 472] width 292 height 24
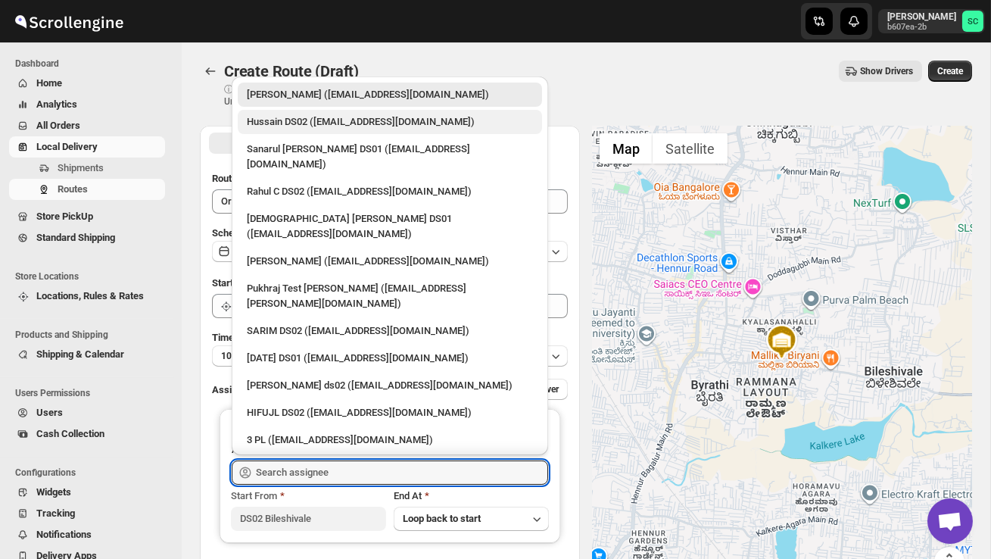
click at [318, 124] on div "Hussain DS02 (jarav60351@abatido.com)" at bounding box center [390, 121] width 286 height 15
type input "Hussain DS02 (jarav60351@abatido.com)"
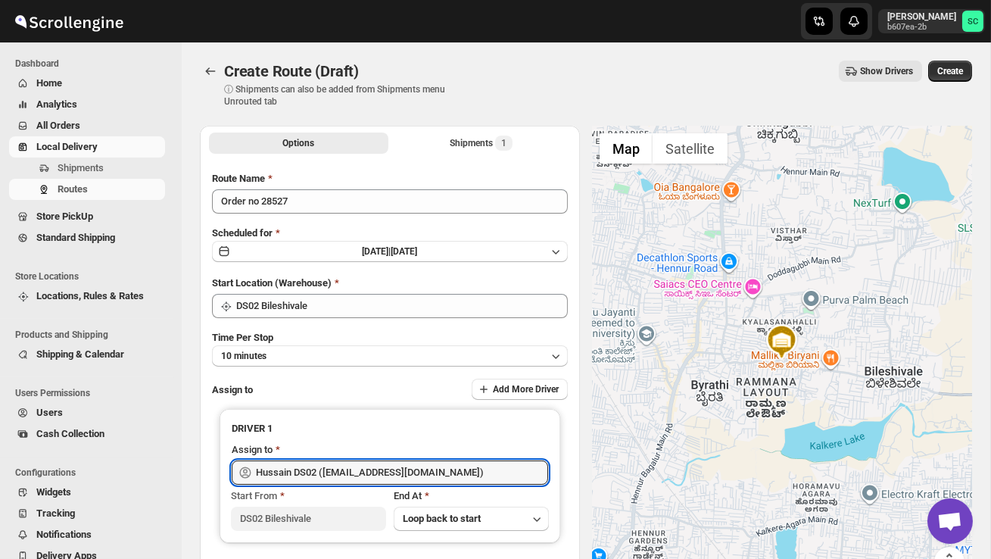
click at [951, 70] on span "Create" at bounding box center [950, 71] width 26 height 12
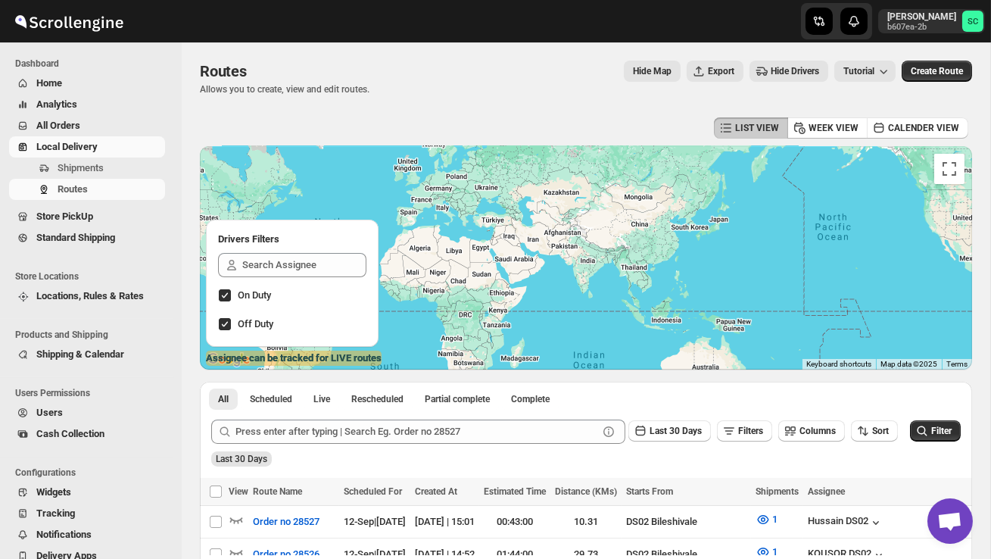
scroll to position [100, 0]
